Goal: Transaction & Acquisition: Purchase product/service

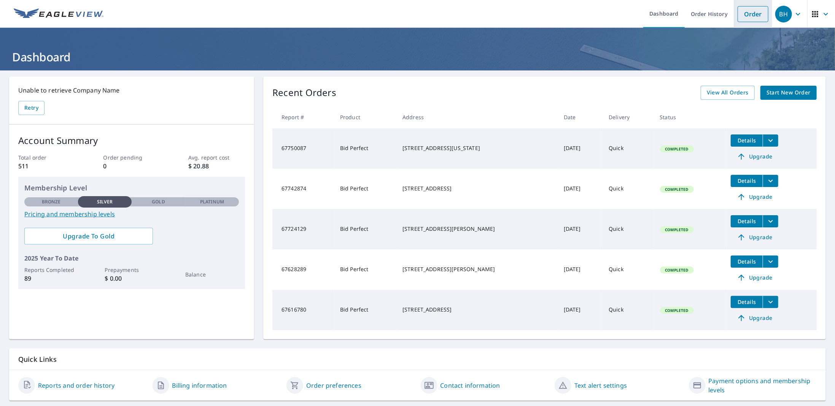
click at [746, 10] on link "Order" at bounding box center [753, 14] width 31 height 16
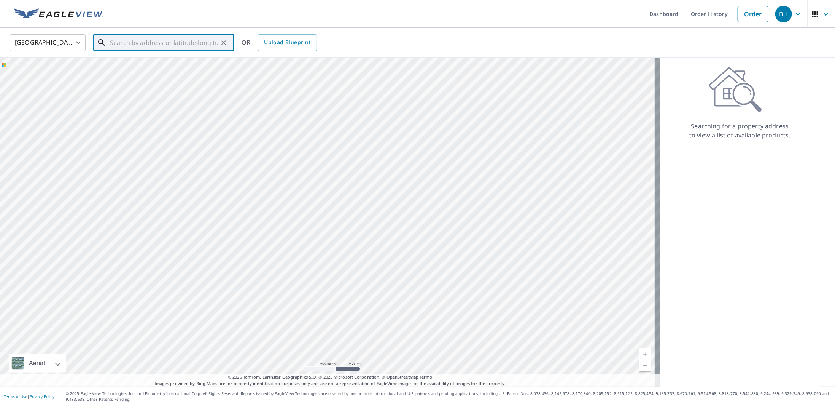
click at [140, 41] on input "text" at bounding box center [164, 42] width 108 height 21
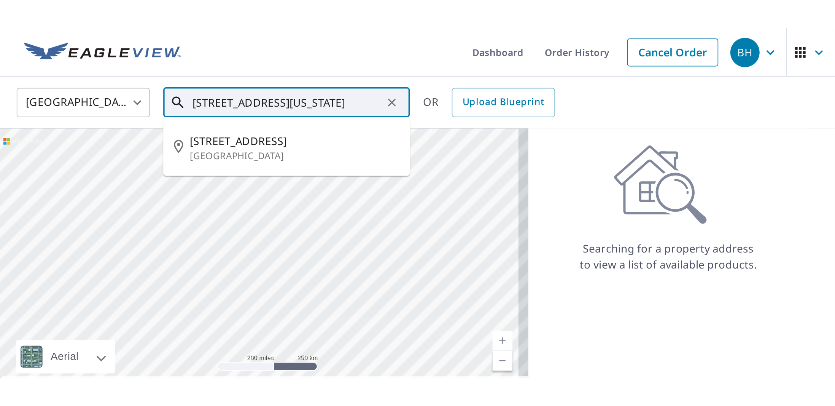
scroll to position [0, 14]
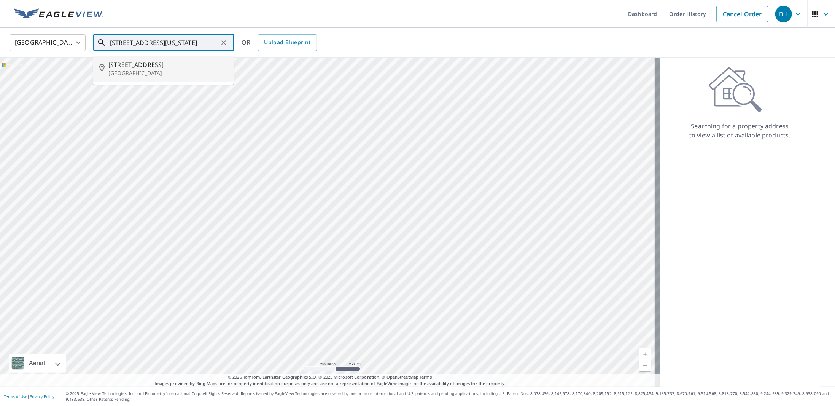
type input "4240 Alden Drive, Edina, Minnesota 55416"
click at [375, 35] on div "United States US ​ 4240 Alden Drive, Edina, Minnesota 55416 ​ 4240 Alden Dr Min…" at bounding box center [415, 42] width 822 height 18
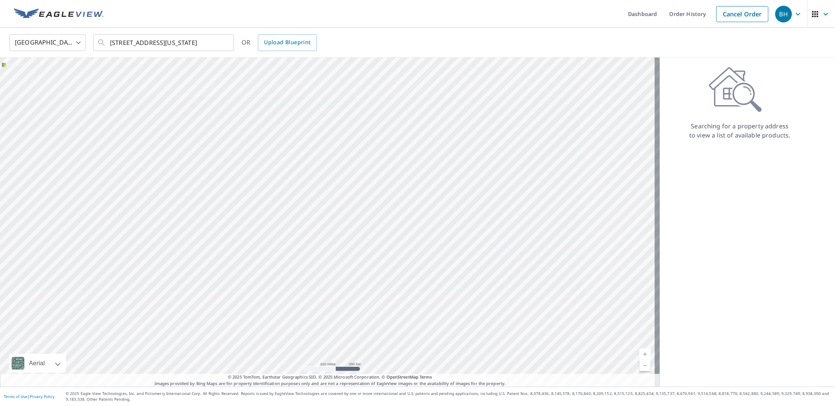
click at [412, 48] on div "United States US ​ 4240 Alden Drive, Edina, Minnesota 55416 ​ OR Upload Bluepri…" at bounding box center [415, 42] width 822 height 18
click at [644, 13] on link "Dashboard" at bounding box center [642, 14] width 41 height 28
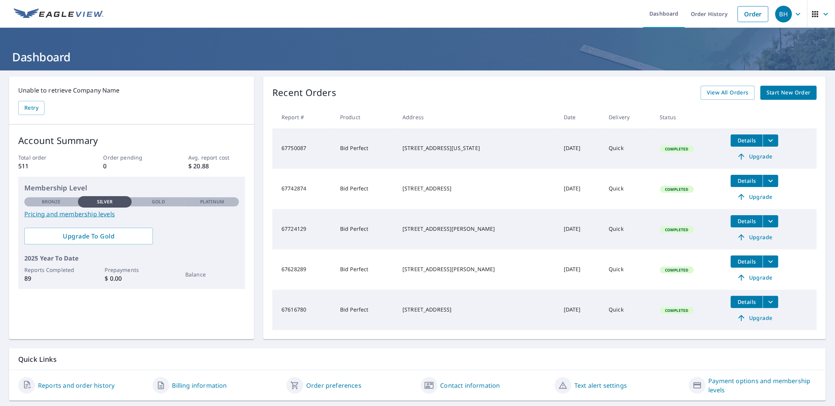
click at [768, 88] on span "Start New Order" at bounding box center [789, 93] width 44 height 10
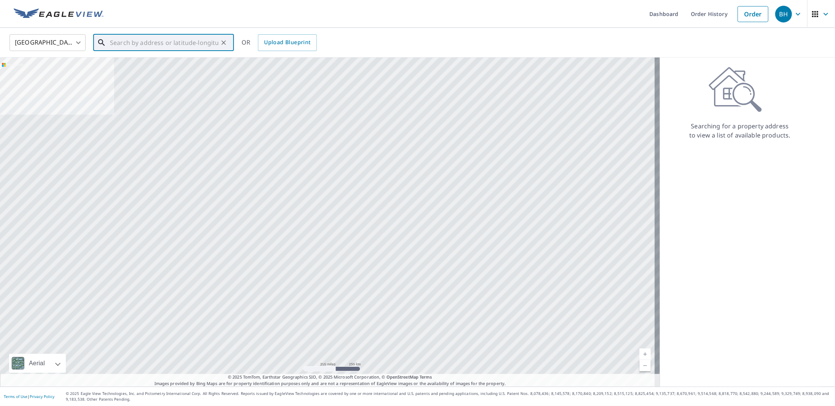
click at [165, 44] on input "text" at bounding box center [164, 42] width 108 height 21
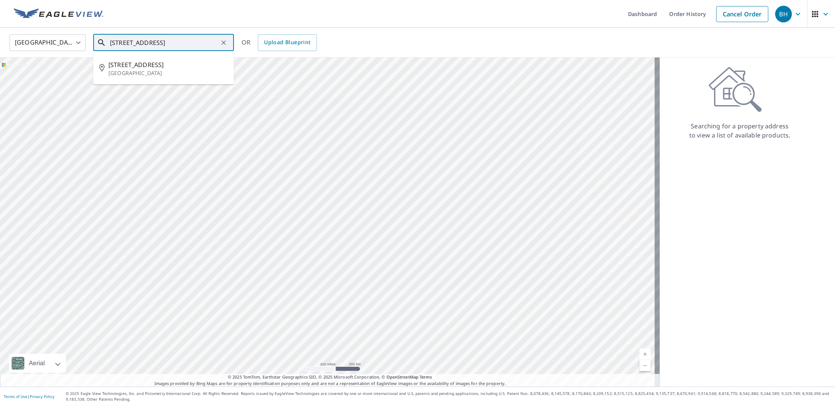
click at [167, 44] on input "4240 Alden Drive, Rdina" at bounding box center [164, 42] width 108 height 21
click at [197, 35] on input "4240 Alden Drive, Edina" at bounding box center [164, 42] width 108 height 21
type input "4240 Alden Drive, Edina, Minnesota 55416"
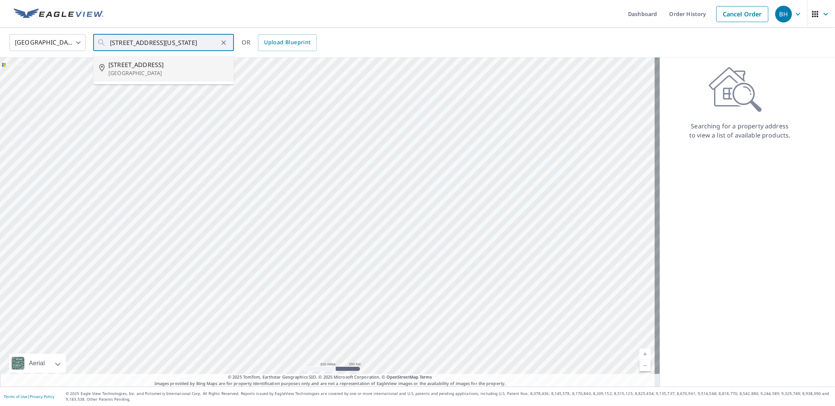
click at [356, 43] on div "United States US ​ 4240 Alden Drive, Edina, Minnesota 55416 ​ 4240 Alden Dr Min…" at bounding box center [415, 42] width 822 height 18
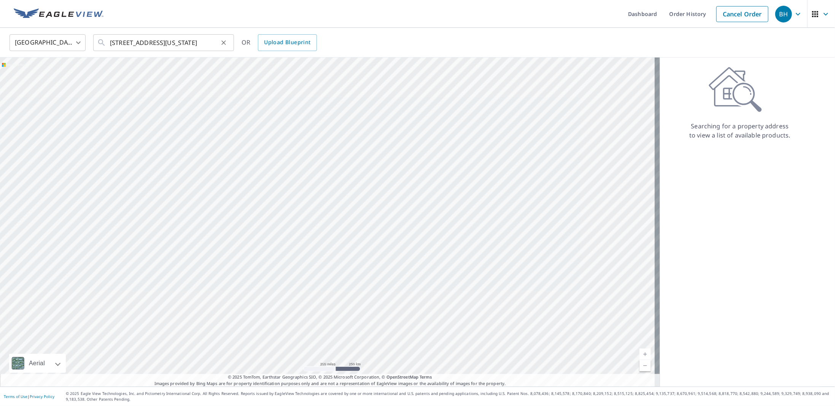
click at [224, 43] on icon "Clear" at bounding box center [224, 43] width 8 height 8
click at [779, 15] on div "BH" at bounding box center [783, 14] width 17 height 17
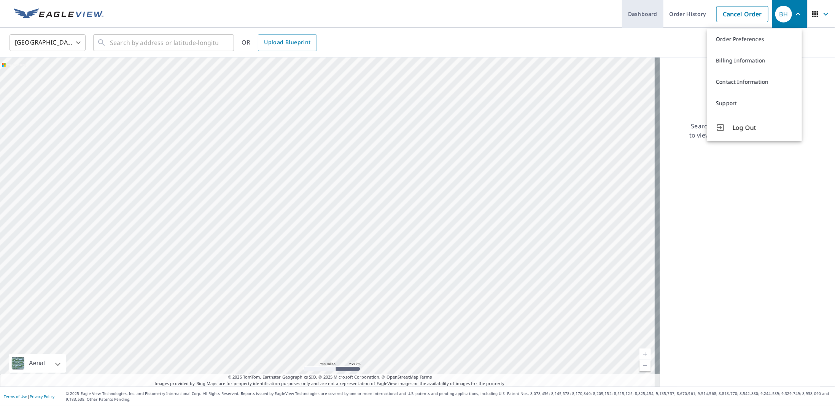
click at [632, 14] on link "Dashboard" at bounding box center [642, 14] width 41 height 28
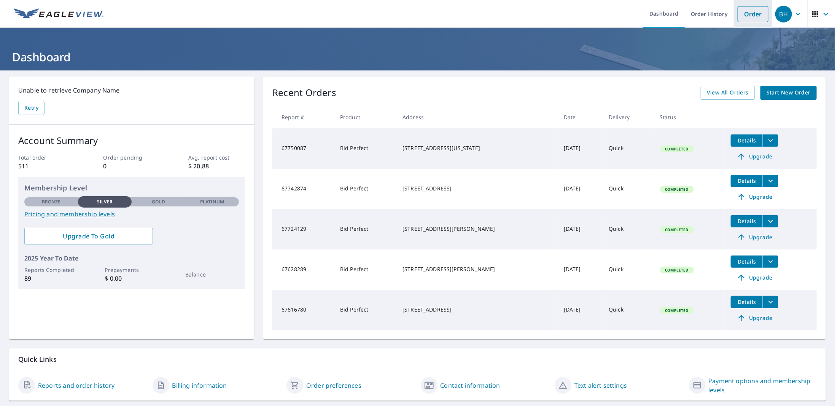
click at [747, 11] on link "Order" at bounding box center [753, 14] width 31 height 16
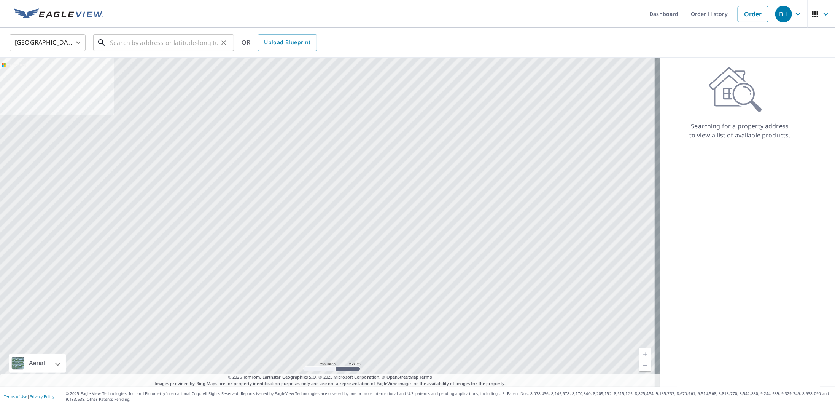
click at [191, 43] on input "text" at bounding box center [164, 42] width 108 height 21
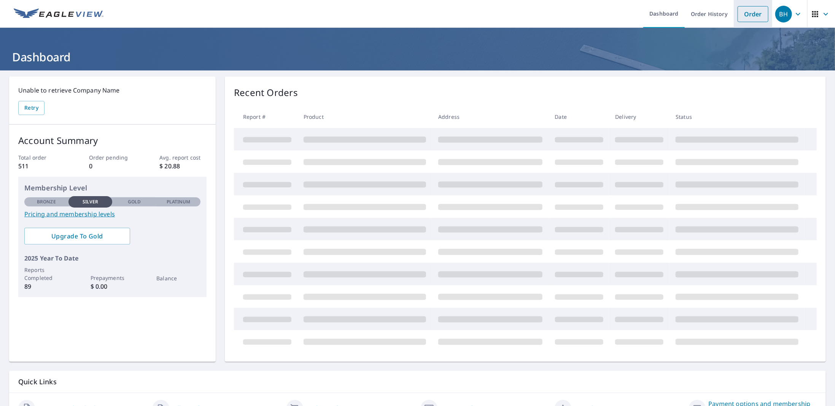
click at [738, 13] on link "Order" at bounding box center [753, 14] width 31 height 16
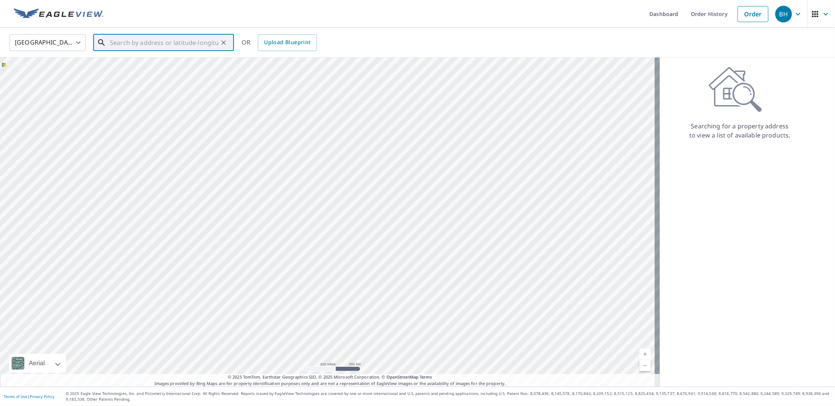
click at [170, 44] on input "text" at bounding box center [164, 42] width 108 height 21
click at [151, 70] on p "[GEOGRAPHIC_DATA]" at bounding box center [167, 73] width 119 height 8
type input "[STREET_ADDRESS][PERSON_NAME]"
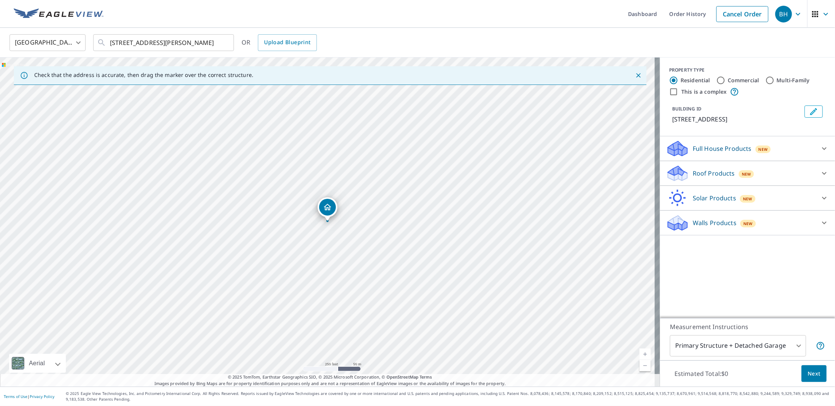
click at [364, 45] on div "[GEOGRAPHIC_DATA] [GEOGRAPHIC_DATA] ​ [STREET_ADDRESS][PERSON_NAME] ​ OR Upload…" at bounding box center [415, 42] width 822 height 18
click at [810, 112] on icon "Edit building 1" at bounding box center [813, 111] width 9 height 9
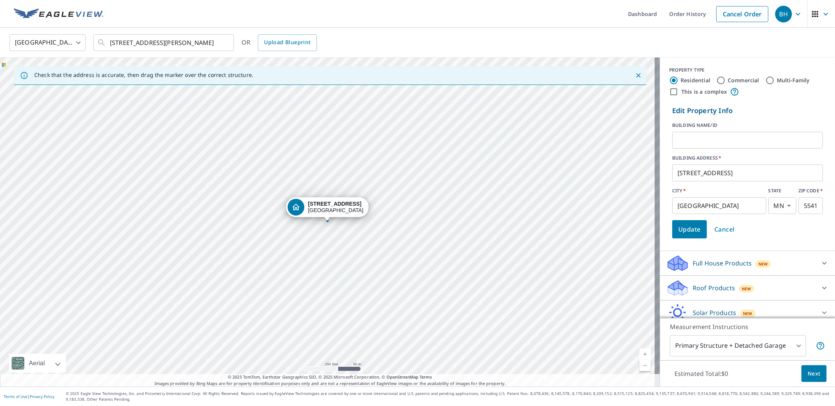
click at [710, 205] on input "[GEOGRAPHIC_DATA]" at bounding box center [719, 205] width 94 height 21
type input "M"
type input "Edina"
click at [695, 233] on span "Update" at bounding box center [689, 229] width 22 height 11
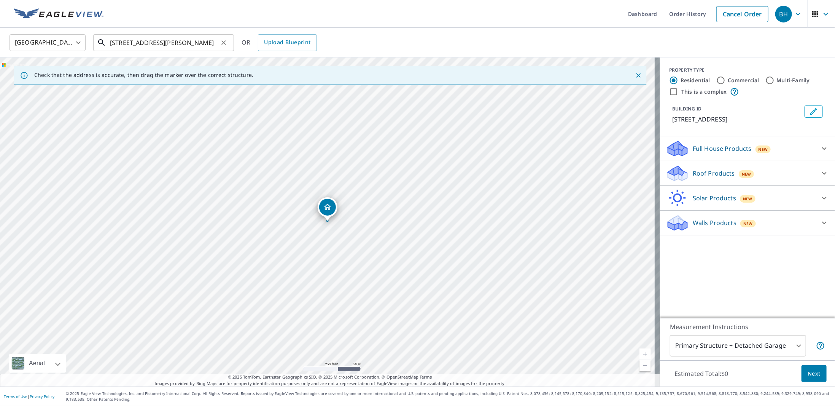
click at [124, 42] on input "[STREET_ADDRESS][PERSON_NAME]" at bounding box center [164, 42] width 108 height 21
click at [813, 111] on button "Edit building 1" at bounding box center [814, 111] width 18 height 12
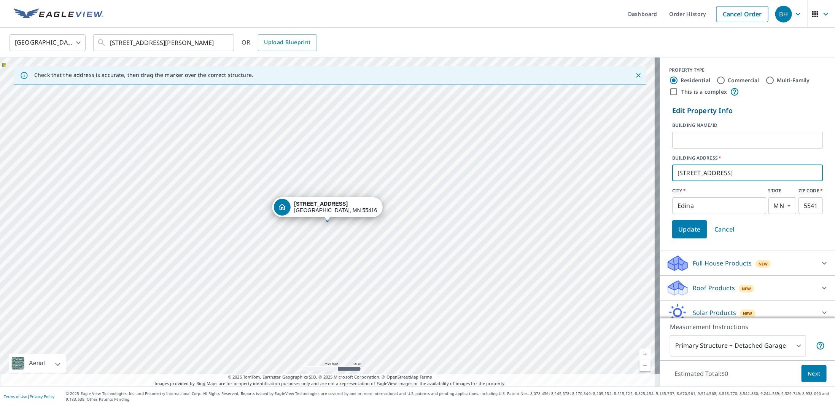
click at [686, 174] on input "[STREET_ADDRESS]" at bounding box center [747, 172] width 151 height 21
type input "[STREET_ADDRESS]"
click at [727, 187] on form "Edit Property Info BUILDING NAME/ID ​ BUILDING ADDRESS   * [STREET_ADDRESS][US_…" at bounding box center [747, 171] width 157 height 139
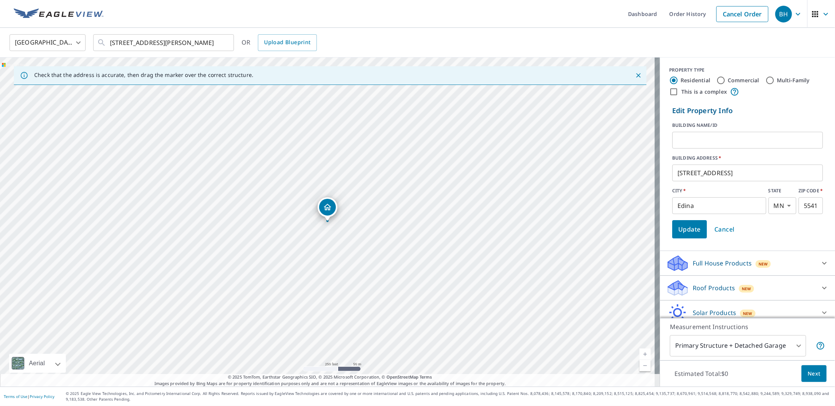
click at [681, 231] on span "Update" at bounding box center [689, 229] width 22 height 11
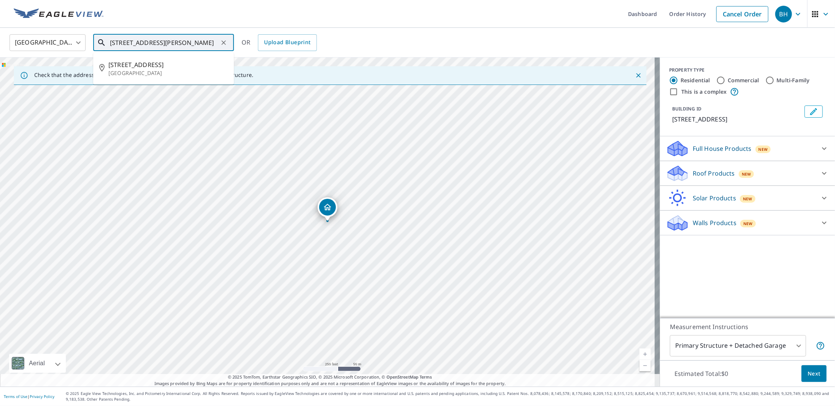
click at [123, 44] on input "[STREET_ADDRESS][PERSON_NAME]" at bounding box center [164, 42] width 108 height 21
click at [161, 67] on span "[STREET_ADDRESS]" at bounding box center [167, 64] width 119 height 9
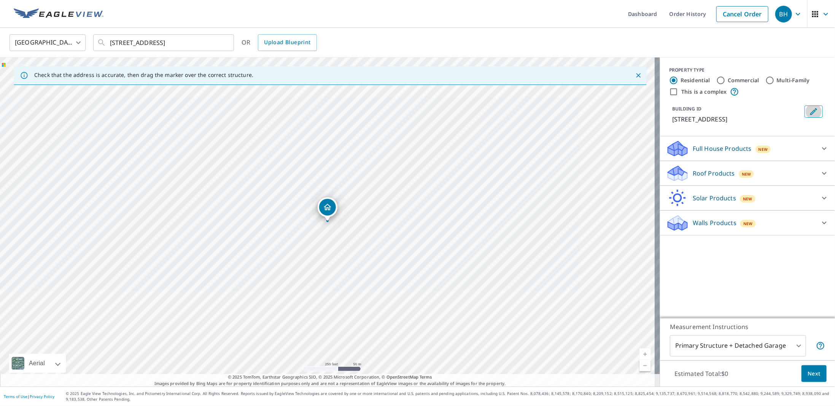
click at [809, 111] on icon "Edit building 1" at bounding box center [813, 111] width 9 height 9
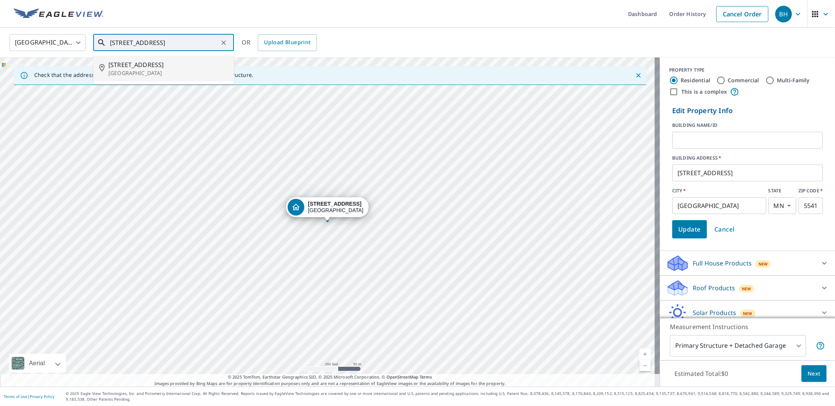
click at [187, 44] on input "[STREET_ADDRESS]" at bounding box center [164, 42] width 108 height 21
type input "[STREET_ADDRESS][PERSON_NAME]"
click at [218, 44] on button "Clear" at bounding box center [223, 42] width 11 height 11
click at [686, 230] on span "Update" at bounding box center [689, 229] width 22 height 11
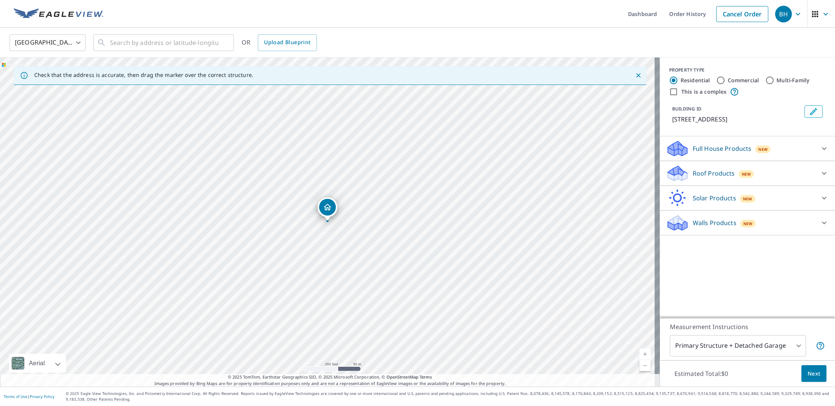
click at [809, 111] on icon "Edit building 1" at bounding box center [813, 111] width 9 height 9
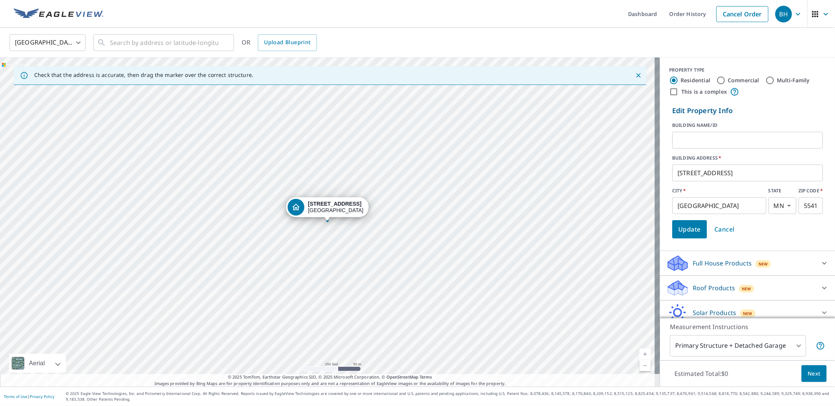
click at [708, 204] on input "[GEOGRAPHIC_DATA]" at bounding box center [719, 205] width 94 height 21
type input "M"
type input "Edina"
click at [692, 234] on button "Update" at bounding box center [689, 229] width 35 height 18
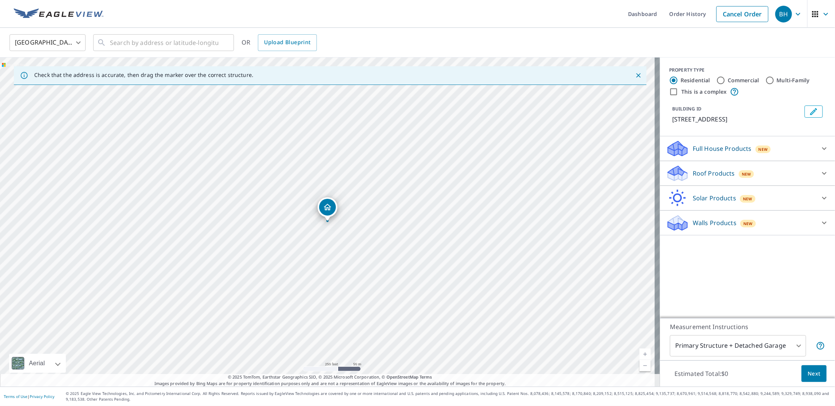
click at [684, 175] on div "Roof Products New" at bounding box center [740, 173] width 149 height 18
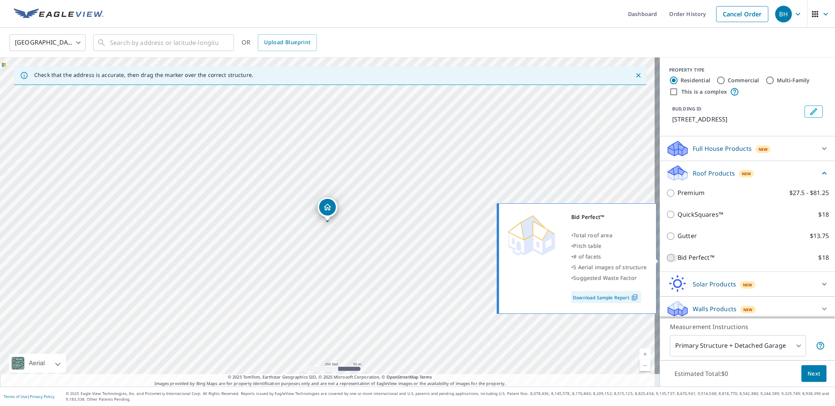
click at [668, 256] on input "Bid Perfect™ $18" at bounding box center [671, 257] width 11 height 9
checkbox input "true"
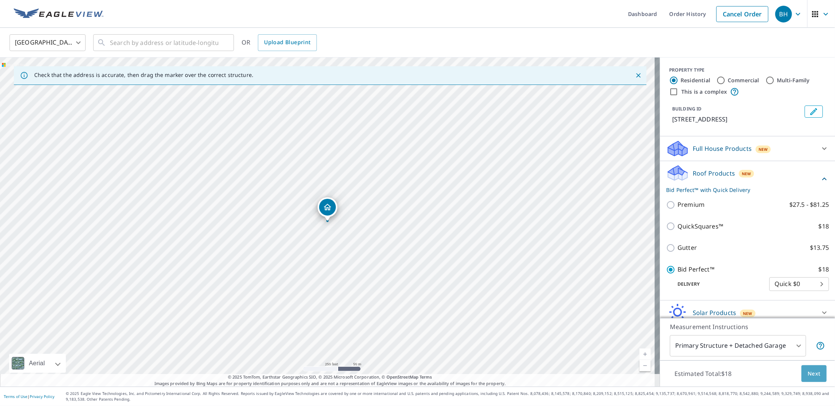
click at [808, 372] on span "Next" at bounding box center [814, 374] width 13 height 10
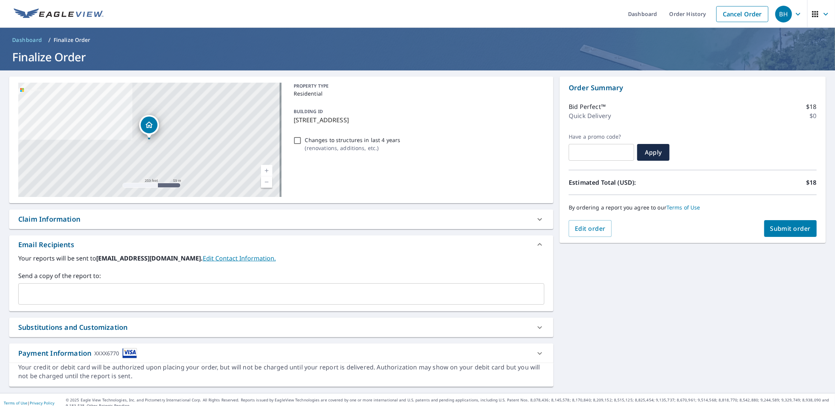
click at [770, 225] on span "Submit order" at bounding box center [790, 228] width 41 height 8
